Goal: Navigation & Orientation: Find specific page/section

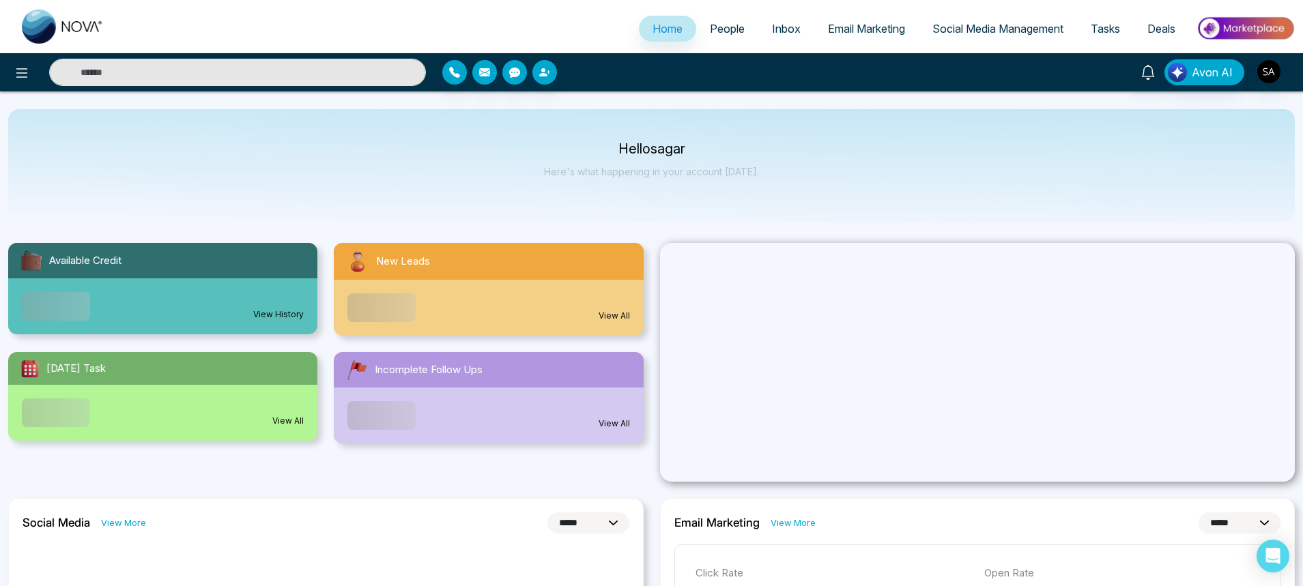
select select "*"
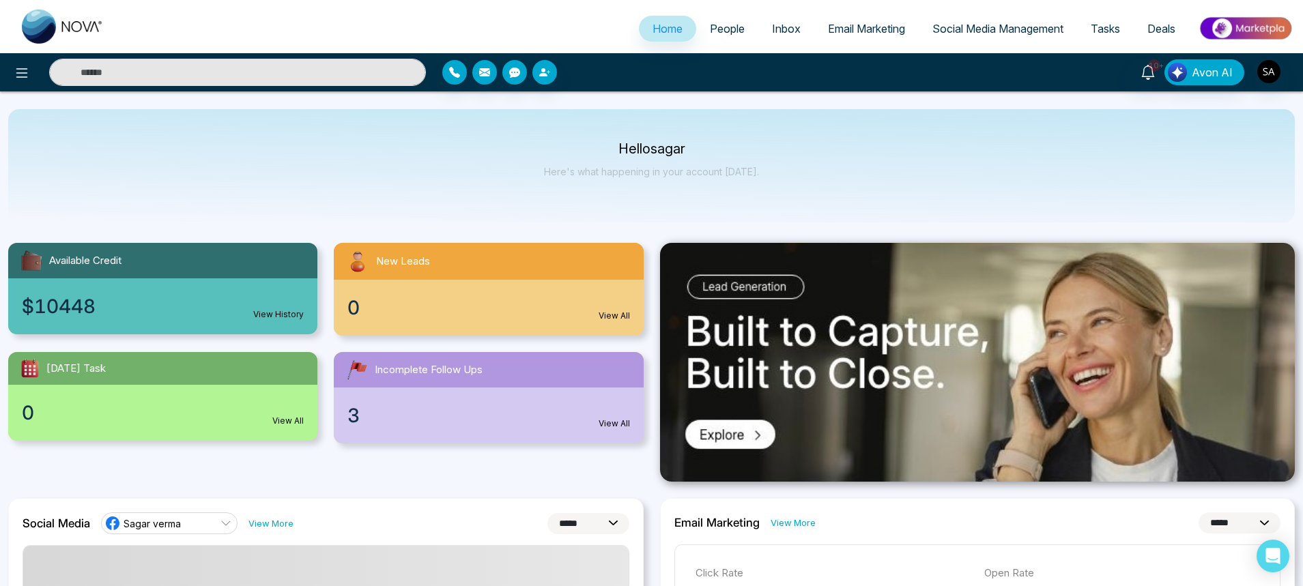
click at [713, 34] on span "People" at bounding box center [727, 29] width 35 height 14
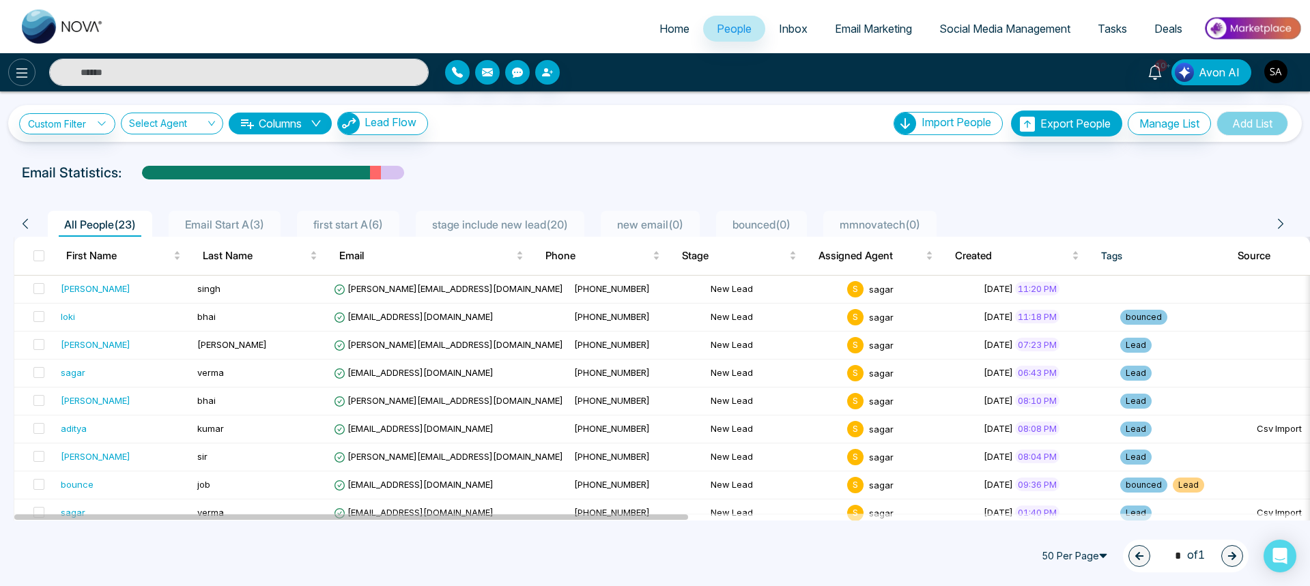
click at [9, 71] on button at bounding box center [21, 72] width 27 height 27
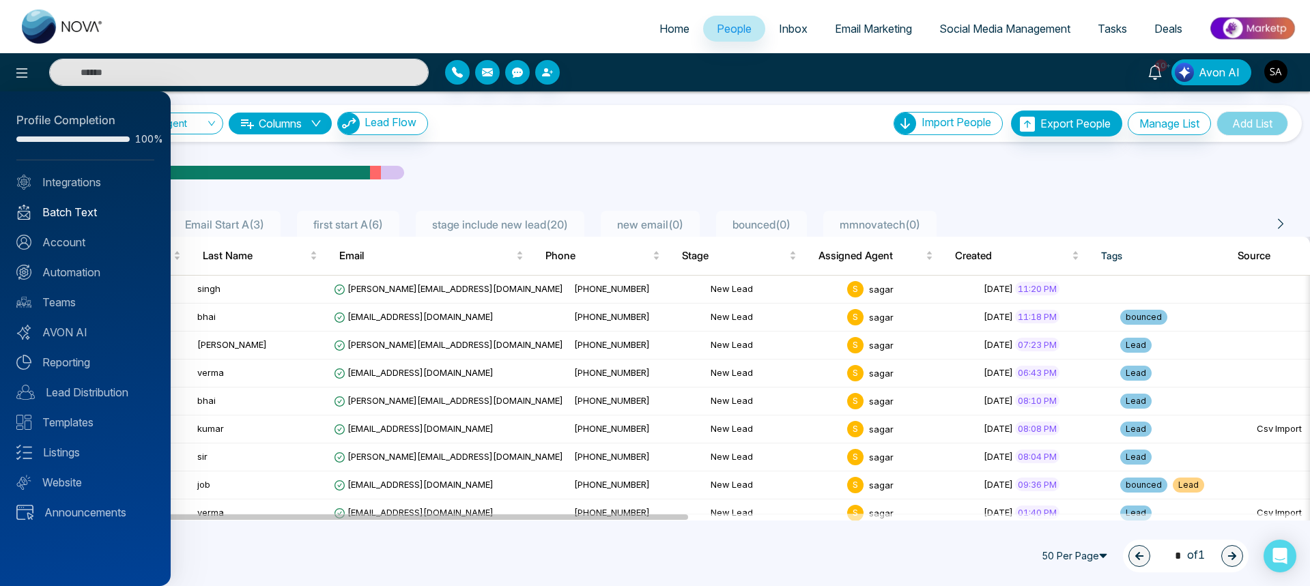
click at [76, 206] on link "Batch Text" at bounding box center [85, 212] width 138 height 16
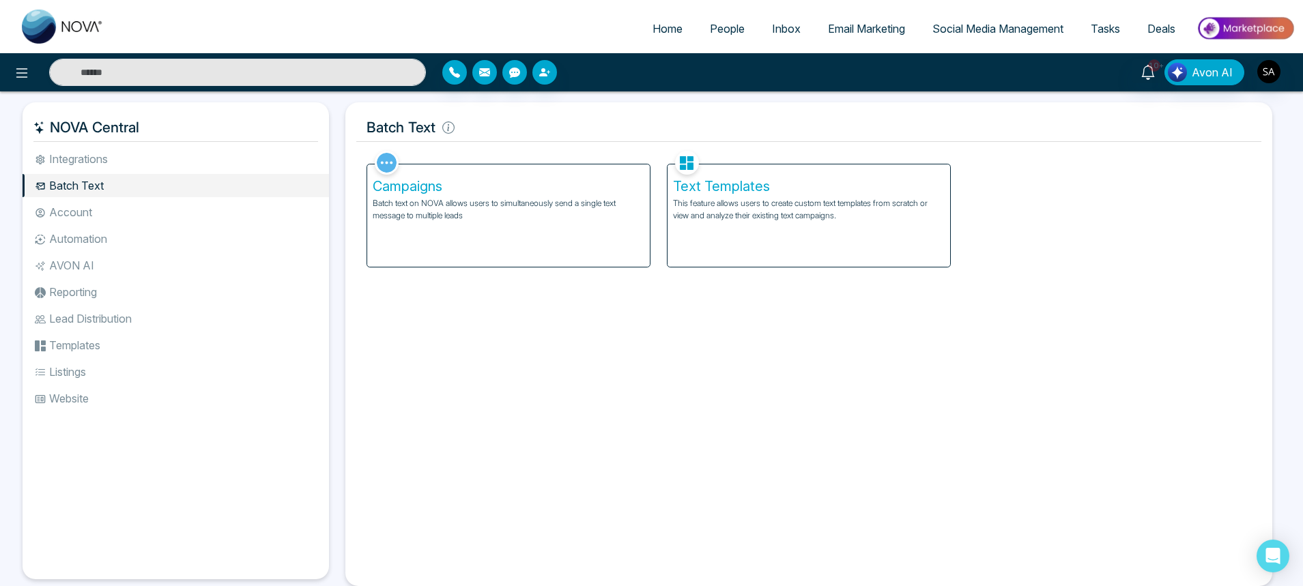
click at [451, 233] on div "Campaigns Batch text on NOVA allows users to simultaneously send a single text …" at bounding box center [508, 216] width 283 height 102
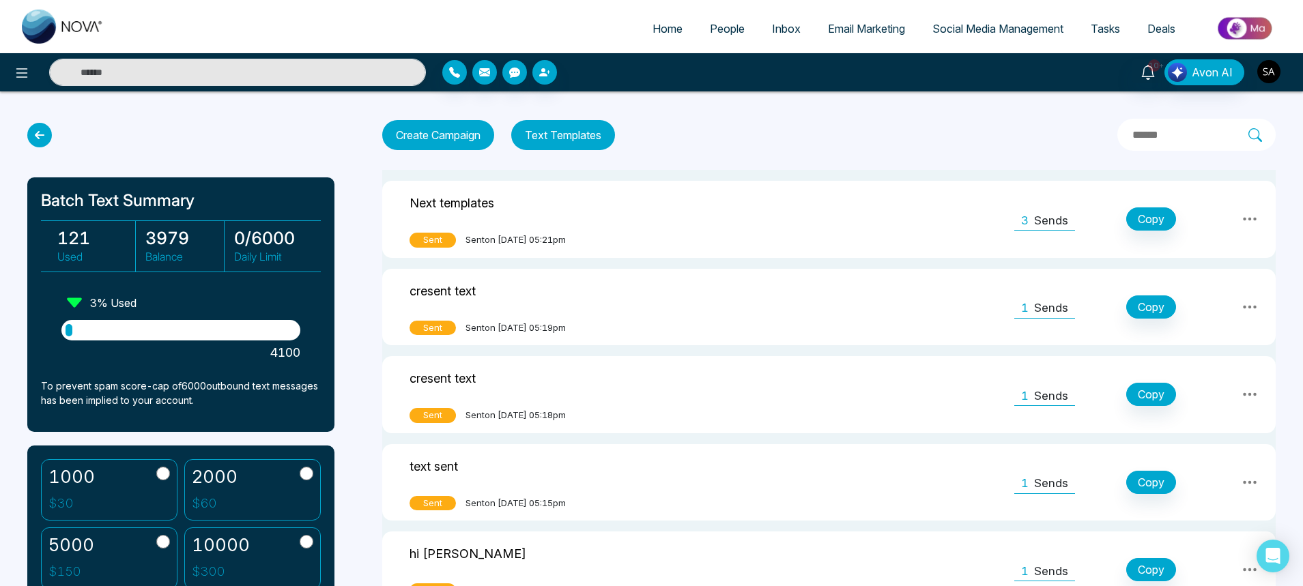
click at [1273, 76] on img "button" at bounding box center [1269, 71] width 23 height 23
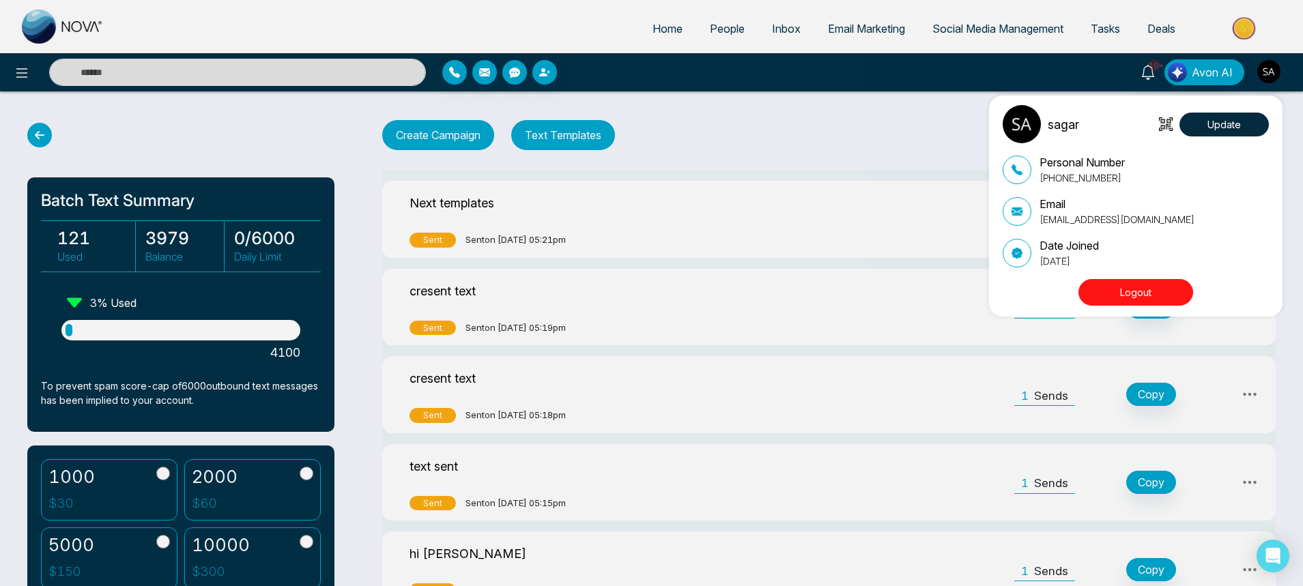
click at [1170, 295] on button "Logout" at bounding box center [1136, 292] width 115 height 27
